Goal: Task Accomplishment & Management: Use online tool/utility

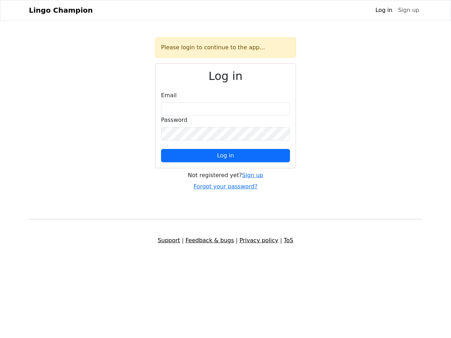
click at [225, 156] on span "Log in" at bounding box center [225, 155] width 17 height 7
